Goal: Navigation & Orientation: Find specific page/section

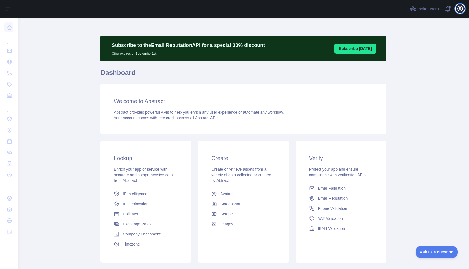
click at [462, 10] on icon "button" at bounding box center [460, 8] width 5 height 5
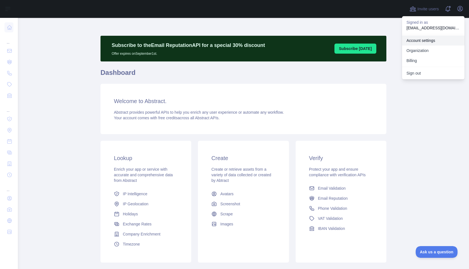
click at [416, 40] on link "Account settings" at bounding box center [433, 40] width 63 height 10
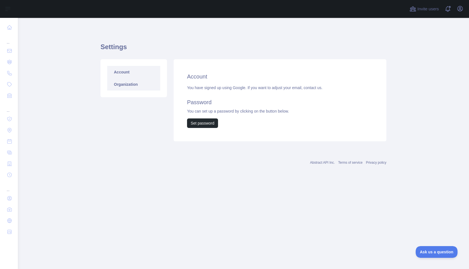
click at [120, 83] on link "Organization" at bounding box center [133, 84] width 53 height 12
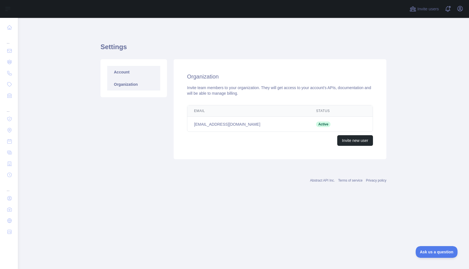
click at [120, 74] on link "Account" at bounding box center [133, 72] width 53 height 12
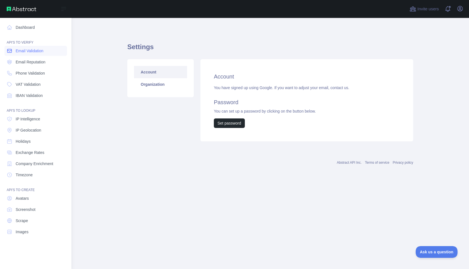
click at [10, 51] on icon at bounding box center [10, 50] width 4 height 3
